Goal: Complete application form

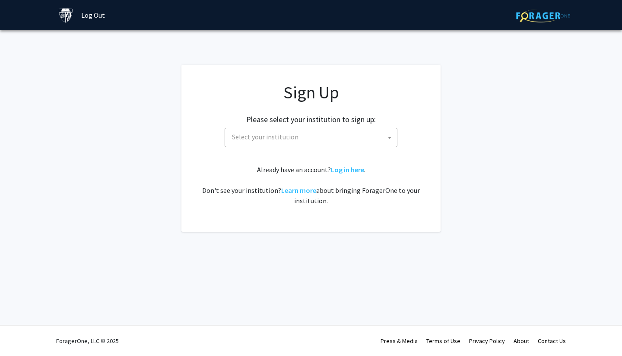
click at [382, 144] on span "Select your institution" at bounding box center [312, 137] width 168 height 18
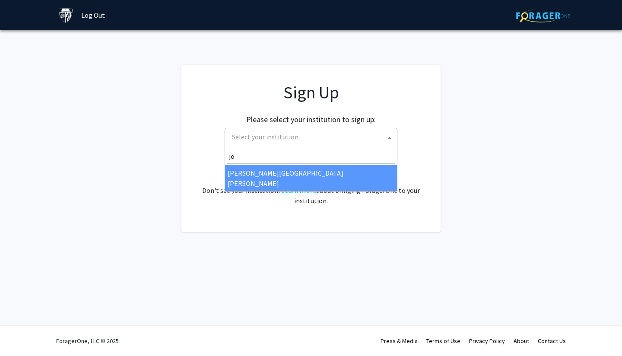
type input "jo"
select select "1"
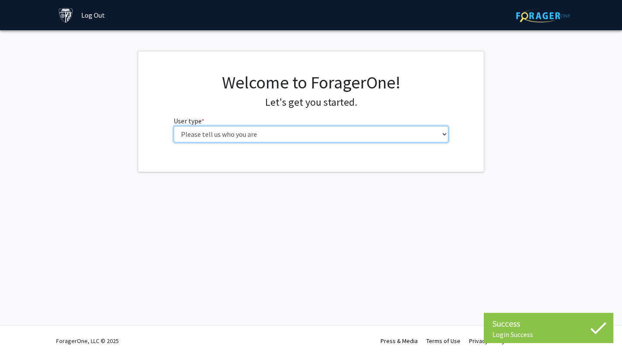
click at [372, 133] on select "Please tell us who you are Undergraduate Student Master's Student Doctoral Cand…" at bounding box center [311, 134] width 275 height 16
select select "2: masters"
click at [174, 126] on select "Please tell us who you are Undergraduate Student Master's Student Doctoral Cand…" at bounding box center [311, 134] width 275 height 16
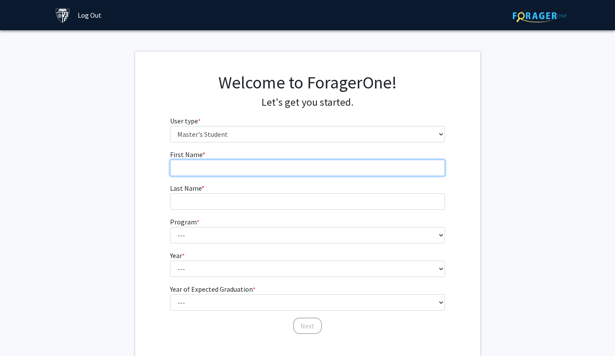
click at [254, 164] on input "First Name * required" at bounding box center [307, 168] width 275 height 16
type input "[PERSON_NAME]"
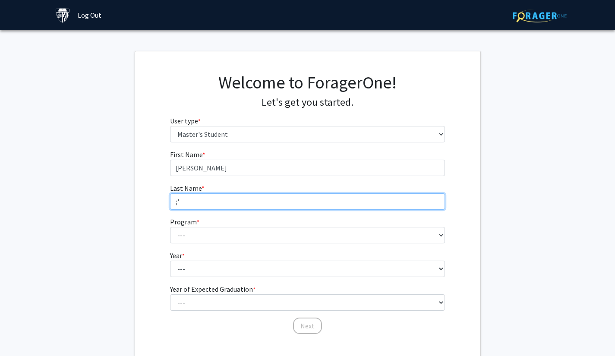
type input ";"
type input "[PERSON_NAME]"
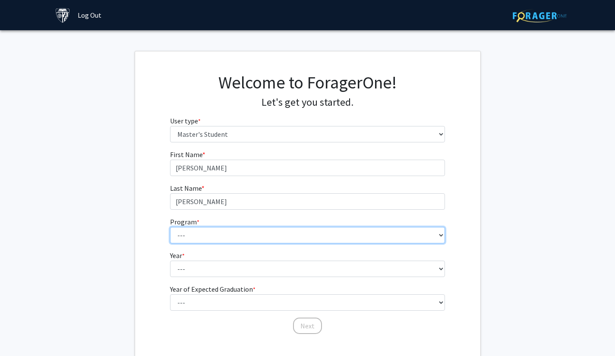
click at [285, 238] on select "--- Anatomy Education Applied and Computational Mathematics Applied Biomedical …" at bounding box center [307, 235] width 275 height 16
click at [170, 227] on select "--- Anatomy Education Applied and Computational Mathematics Applied Biomedical …" at bounding box center [307, 235] width 275 height 16
click at [281, 234] on select "--- Anatomy Education Applied and Computational Mathematics Applied Biomedical …" at bounding box center [307, 235] width 275 height 16
select select "27: 105"
click at [170, 227] on select "--- Anatomy Education Applied and Computational Mathematics Applied Biomedical …" at bounding box center [307, 235] width 275 height 16
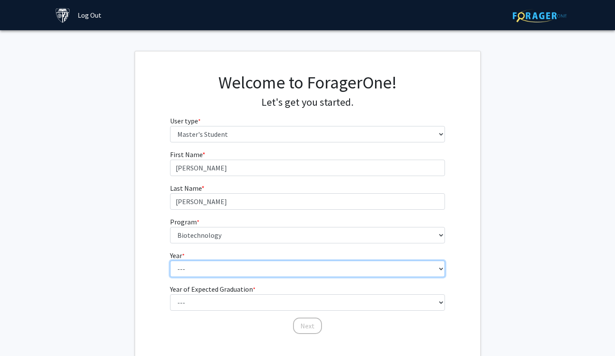
click at [232, 265] on select "--- First Year Second Year" at bounding box center [307, 269] width 275 height 16
select select "1: first_year"
click at [170, 261] on select "--- First Year Second Year" at bounding box center [307, 269] width 275 height 16
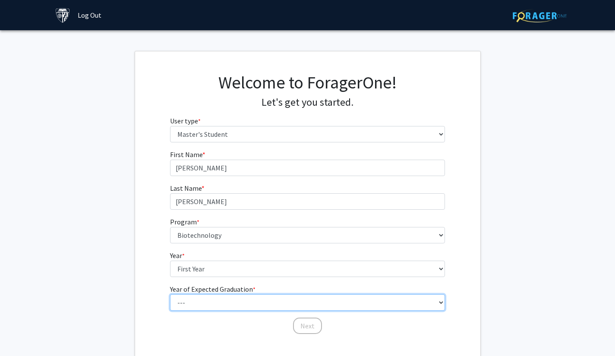
click at [231, 299] on select "--- 2025 2026 2027 2028 2029 2030 2031 2032 2033 2034" at bounding box center [307, 302] width 275 height 16
select select "2: 2026"
click at [170, 294] on select "--- 2025 2026 2027 2028 2029 2030 2031 2032 2033 2034" at bounding box center [307, 302] width 275 height 16
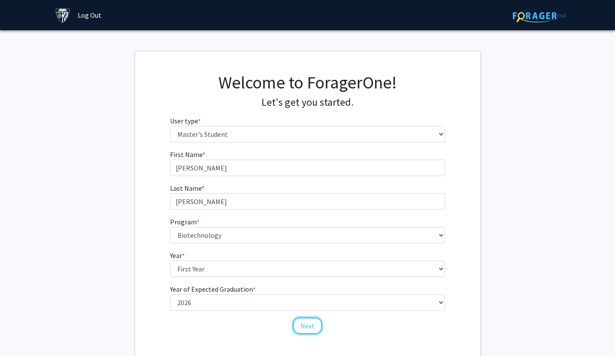
click at [316, 324] on button "Next" at bounding box center [307, 326] width 29 height 16
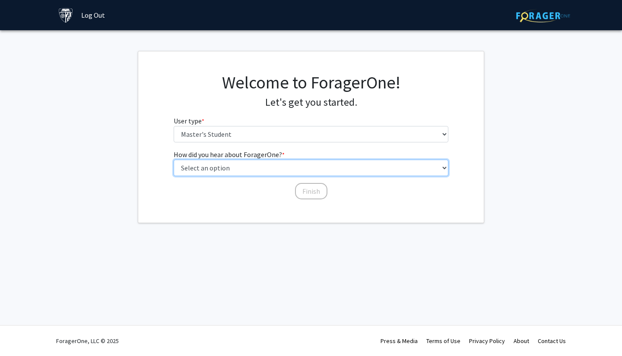
click at [308, 172] on select "Select an option Peer/student recommendation Faculty/staff recommendation Unive…" at bounding box center [311, 168] width 275 height 16
select select "4: university_email"
click at [174, 160] on select "Select an option Peer/student recommendation Faculty/staff recommendation Unive…" at bounding box center [311, 168] width 275 height 16
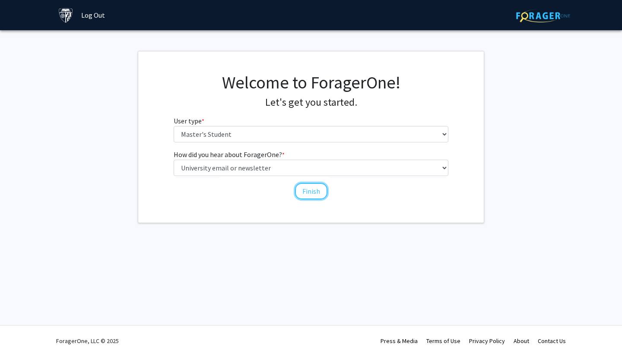
click at [310, 193] on button "Finish" at bounding box center [311, 191] width 32 height 16
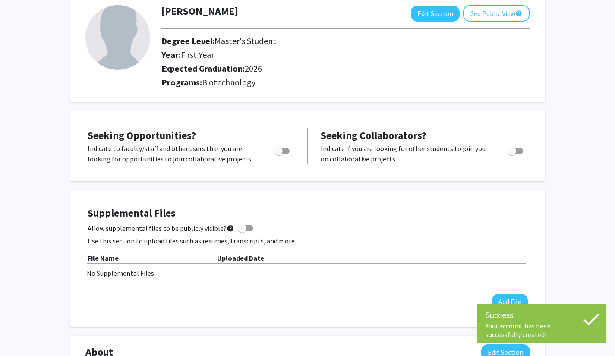
scroll to position [52, 0]
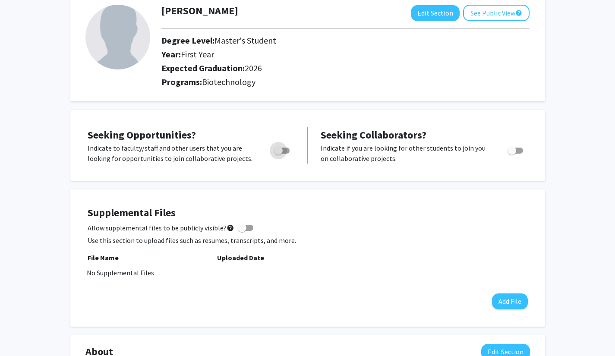
click at [271, 151] on label "Toggle" at bounding box center [280, 150] width 19 height 10
click at [278, 154] on input "Are you actively seeking opportunities?" at bounding box center [278, 154] width 0 height 0
checkbox input "true"
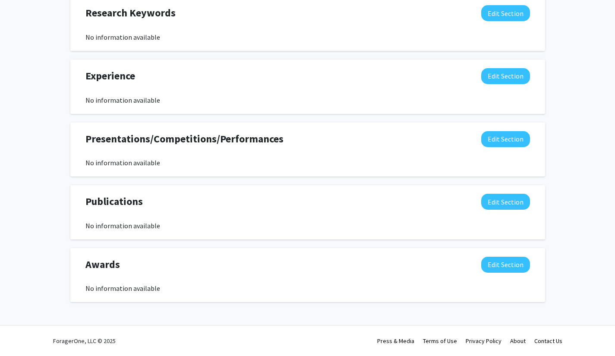
scroll to position [0, 0]
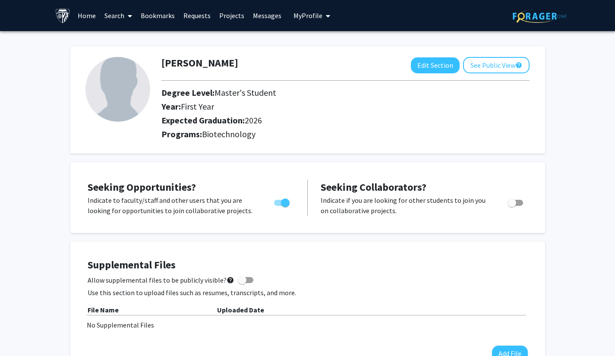
click at [235, 16] on link "Projects" at bounding box center [232, 15] width 34 height 30
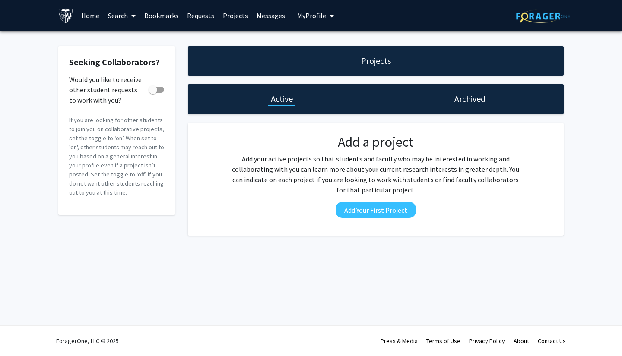
click at [205, 16] on link "Requests" at bounding box center [201, 15] width 36 height 30
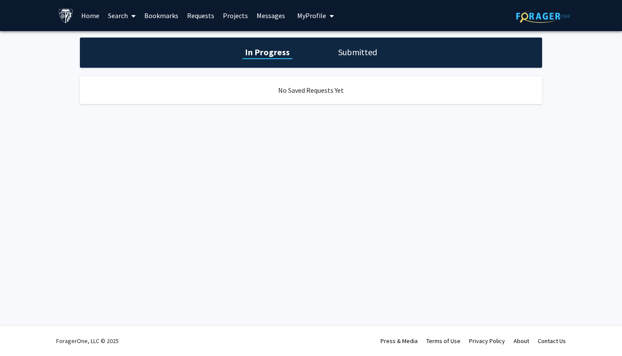
click at [85, 21] on link "Home" at bounding box center [90, 15] width 27 height 30
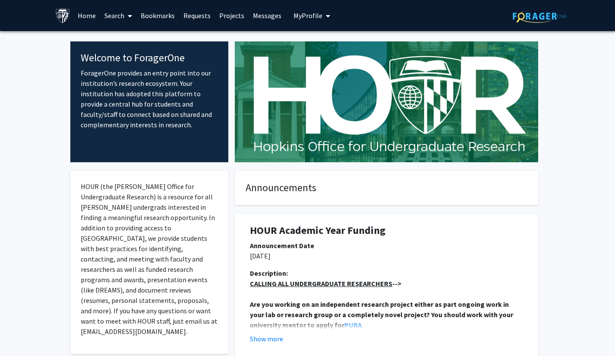
click at [125, 21] on span at bounding box center [128, 16] width 8 height 30
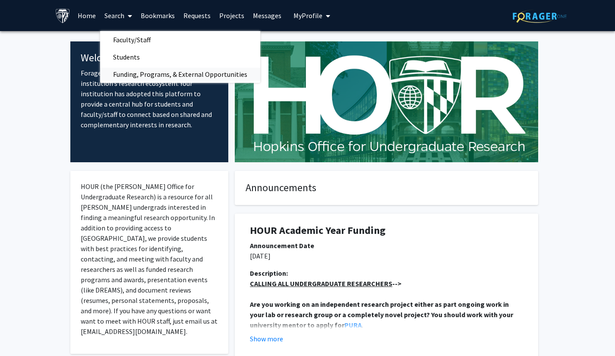
click at [141, 70] on span "Funding, Programs, & External Opportunities" at bounding box center [180, 74] width 160 height 17
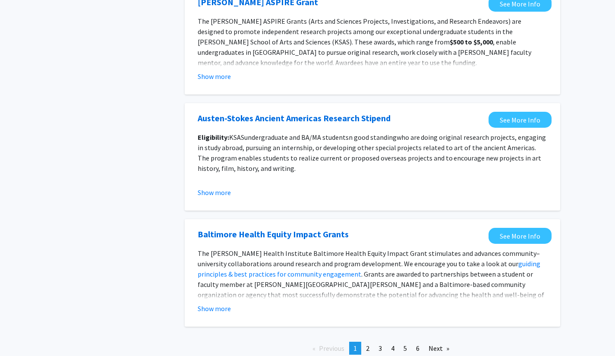
scroll to position [904, 0]
